Goal: Task Accomplishment & Management: Use online tool/utility

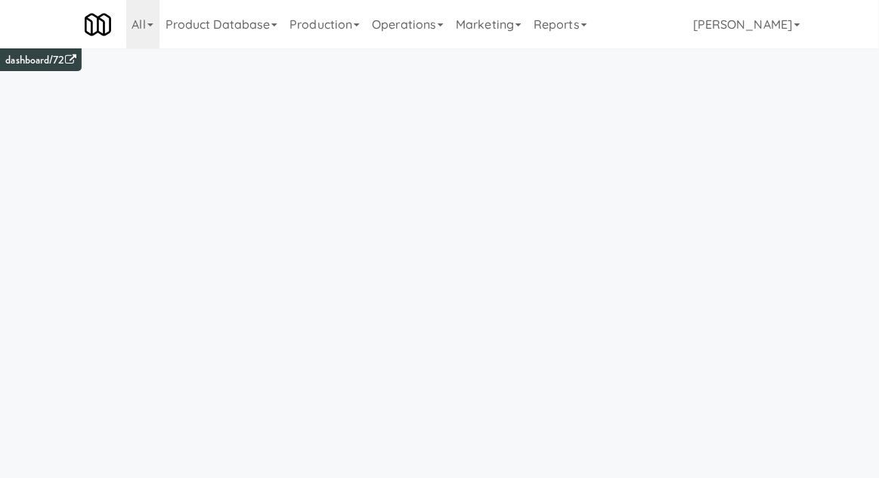
click at [412, 32] on link "Operations" at bounding box center [408, 24] width 84 height 48
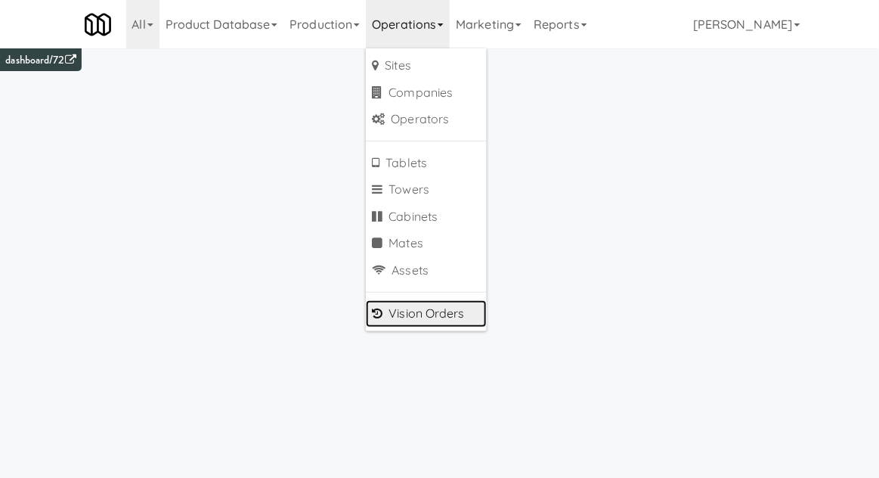
click at [395, 318] on link "Vision Orders" at bounding box center [426, 313] width 121 height 27
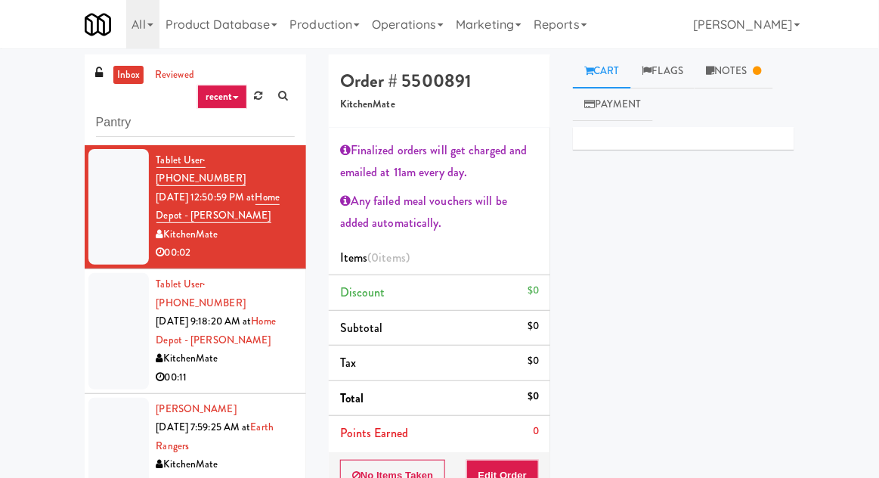
type input "Pantry"
click at [37, 94] on div "inbox reviewed recent all unclear take inventory issue suspicious failed recent…" at bounding box center [439, 353] width 879 height 598
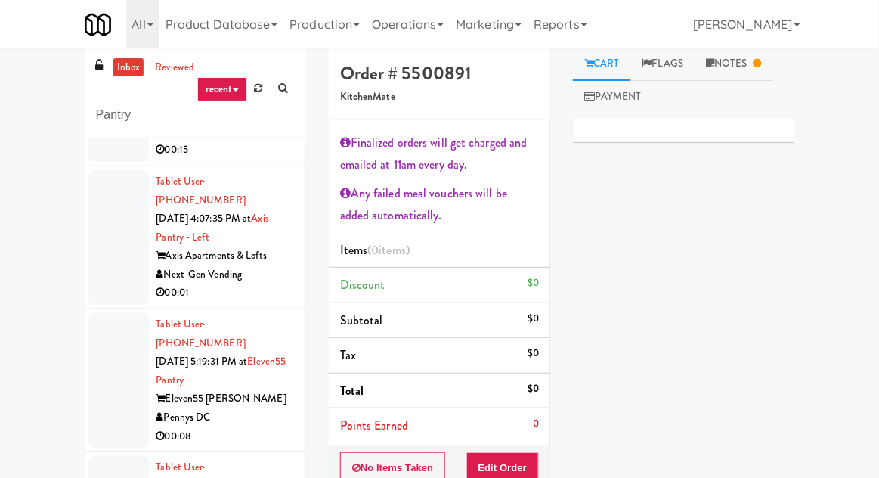
scroll to position [1258, 0]
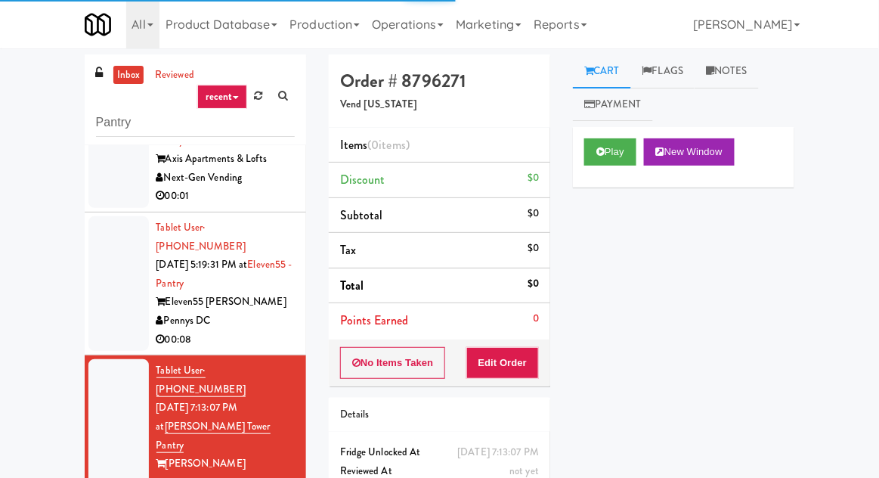
scroll to position [1365, 0]
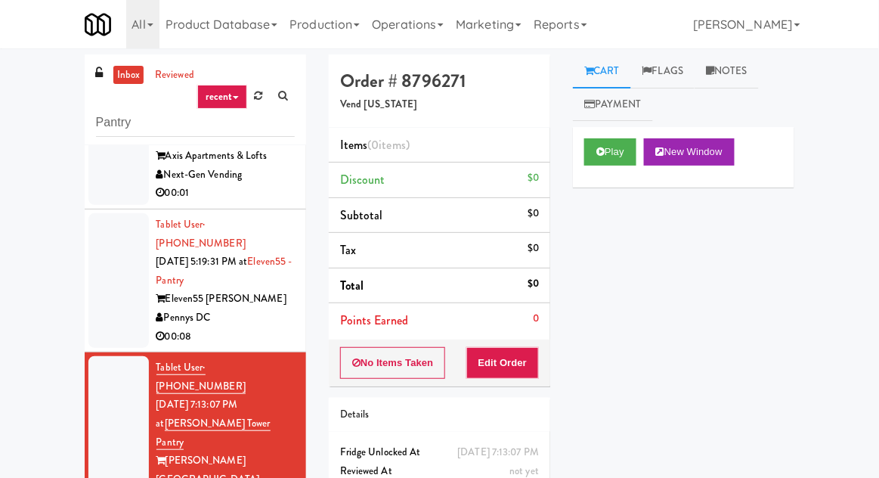
click at [631, 185] on div "Play New Window" at bounding box center [683, 157] width 221 height 60
click at [620, 154] on button "Play" at bounding box center [610, 151] width 52 height 27
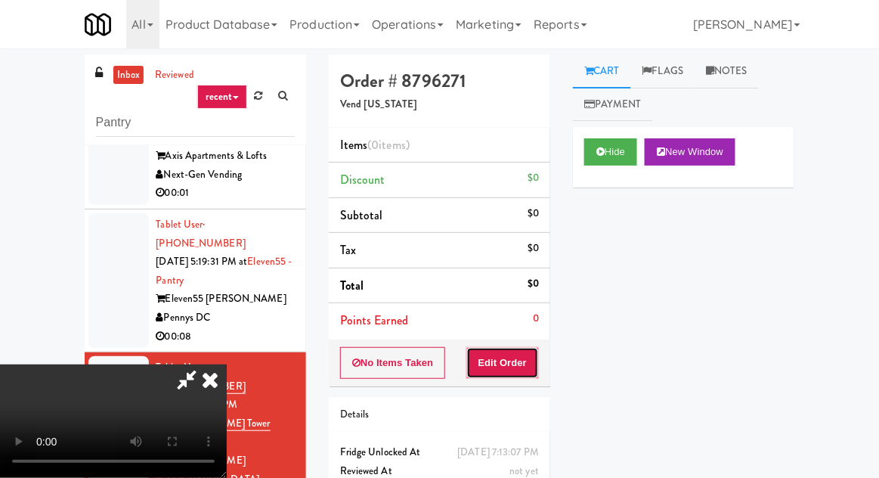
click at [515, 362] on button "Edit Order" at bounding box center [502, 363] width 73 height 32
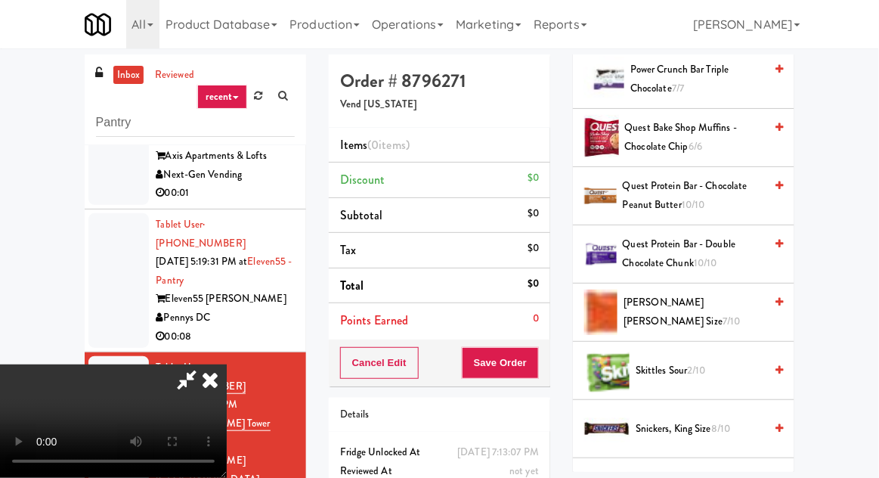
scroll to position [1470, 0]
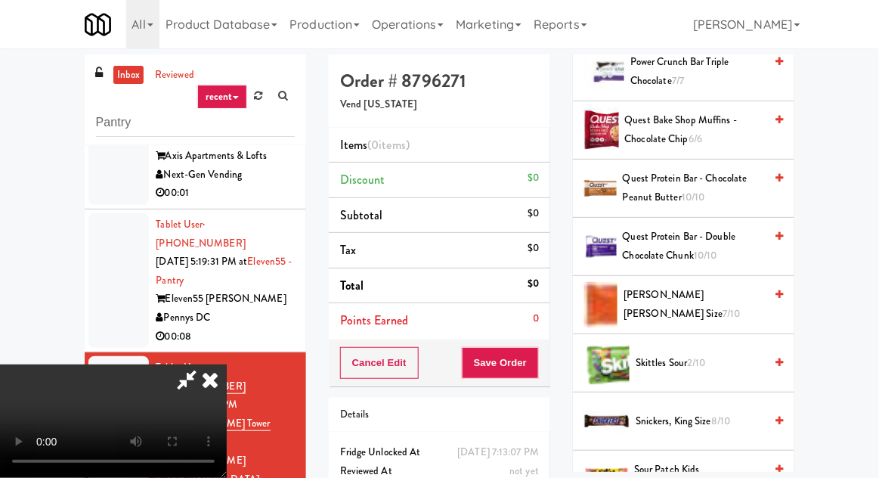
click at [705, 306] on span "[PERSON_NAME] [PERSON_NAME] Size 7/10" at bounding box center [693, 304] width 141 height 37
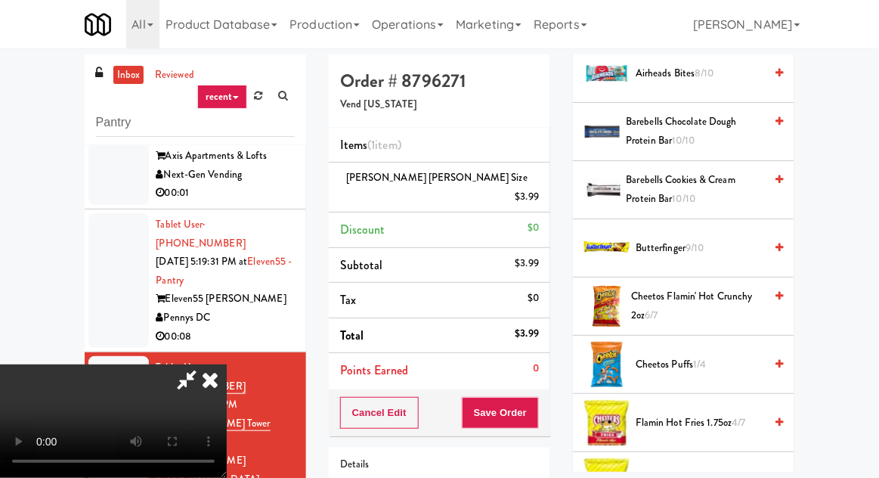
scroll to position [303, 0]
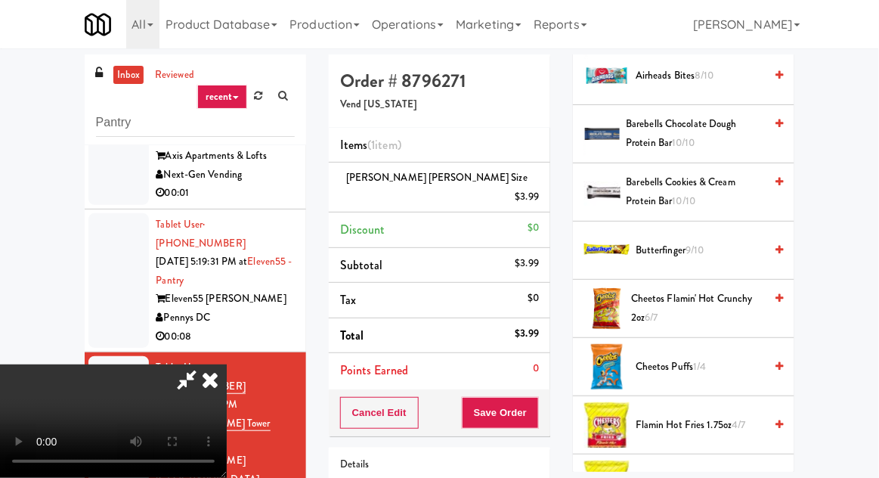
click at [697, 252] on span "9/10" at bounding box center [694, 250] width 18 height 14
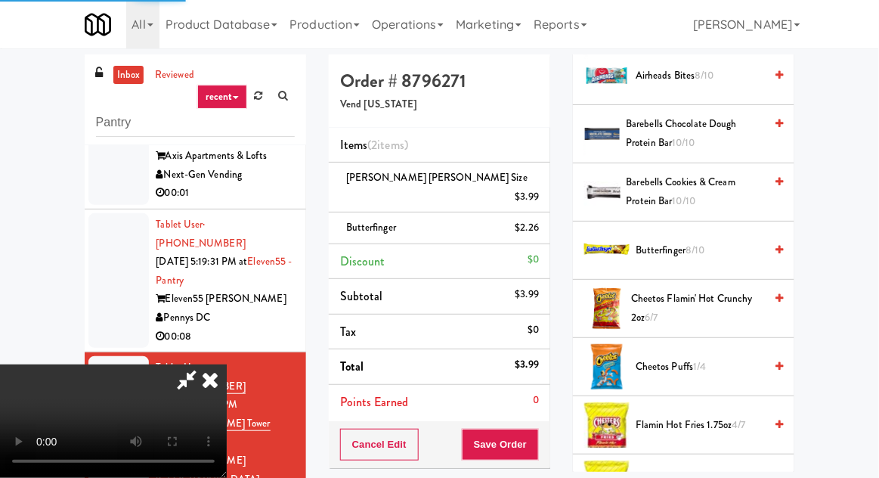
scroll to position [55, 0]
click at [539, 428] on button "Save Order" at bounding box center [500, 444] width 77 height 32
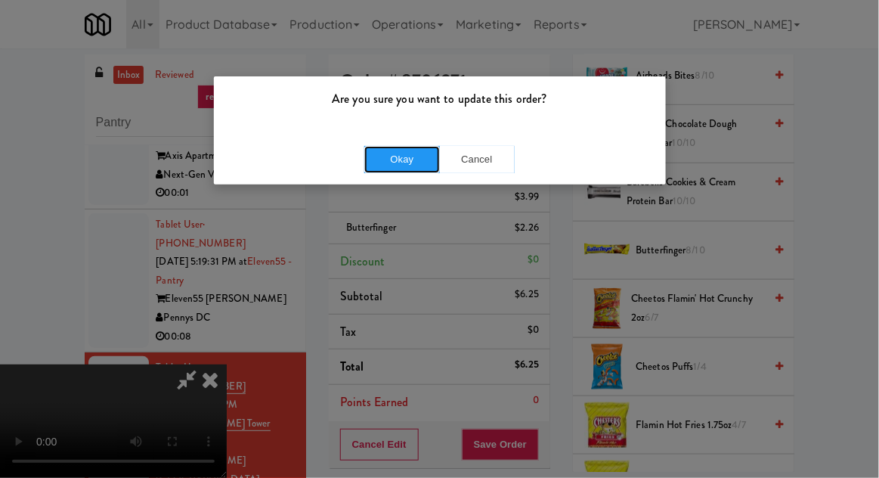
click at [392, 159] on button "Okay" at bounding box center [402, 159] width 76 height 27
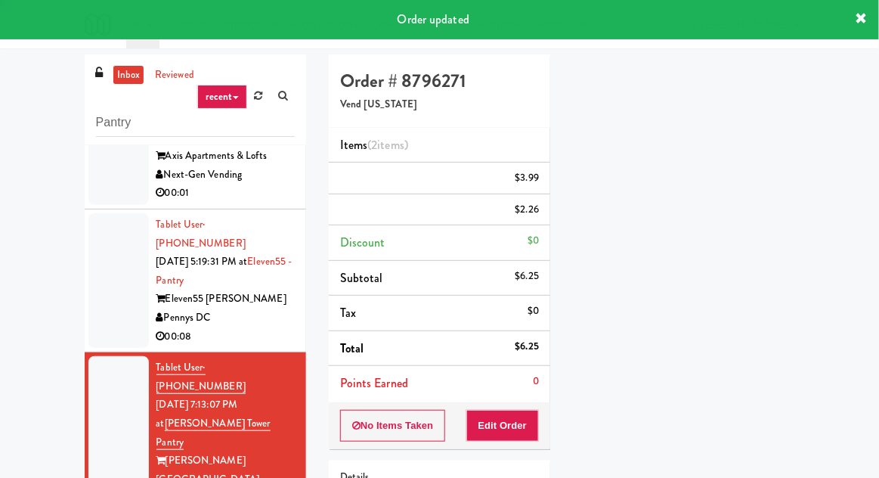
scroll to position [0, 0]
